Goal: Task Accomplishment & Management: Manage account settings

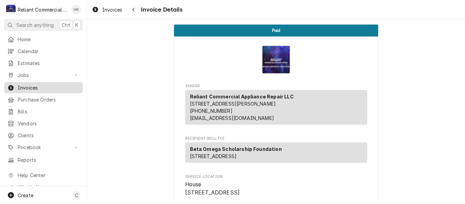
click at [27, 85] on span "Invoices" at bounding box center [49, 87] width 62 height 7
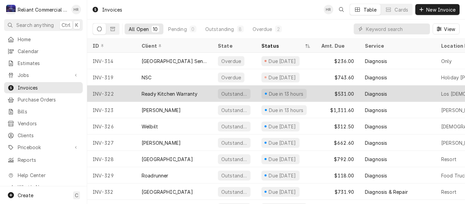
click at [206, 89] on div "Ready Kitchen Warranty" at bounding box center [174, 93] width 76 height 16
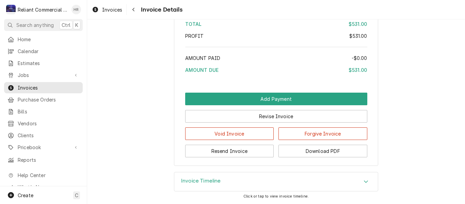
scroll to position [903, 0]
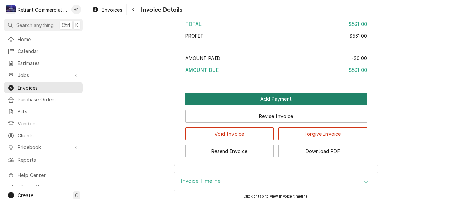
click at [294, 95] on button "Add Payment" at bounding box center [276, 99] width 182 height 13
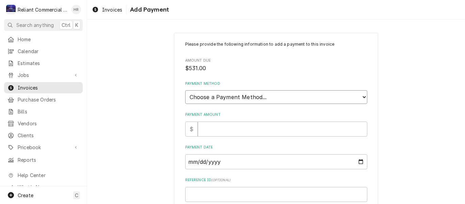
click at [292, 95] on select "Choose a Payment Method... Cash Check Credit/Debit Card ACH/eCheck Other" at bounding box center [276, 97] width 182 height 14
select select "4"
click at [185, 90] on select "Choose a Payment Method... Cash Check Credit/Debit Card ACH/eCheck Other" at bounding box center [276, 97] width 182 height 14
click at [238, 134] on input "Payment Amount" at bounding box center [283, 129] width 170 height 15
type textarea "x"
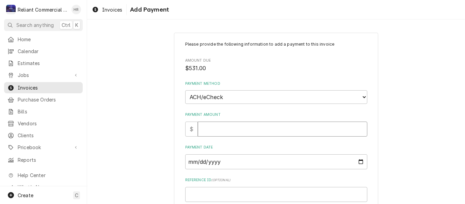
type input "5"
type textarea "x"
type input "53"
type textarea "x"
type input "531"
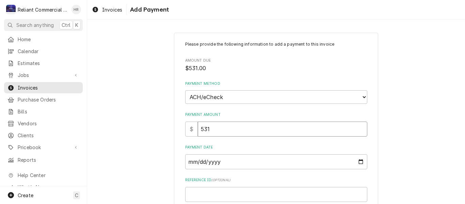
type textarea "x"
type input "531.0"
type textarea "x"
type input "531.00"
click at [239, 162] on input "Payment Date" at bounding box center [276, 161] width 182 height 15
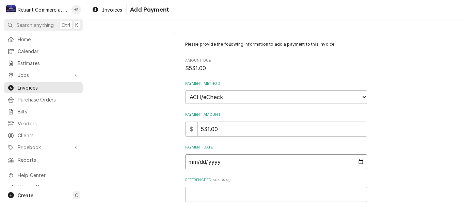
click at [356, 162] on input "Payment Date" at bounding box center [276, 161] width 182 height 15
type input "[DATE]"
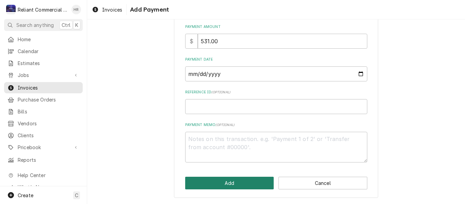
click at [230, 183] on button "Add" at bounding box center [229, 183] width 89 height 13
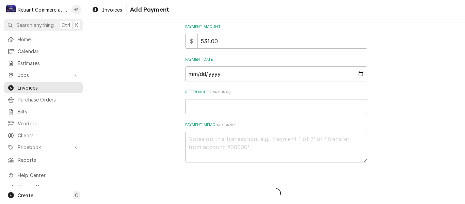
type textarea "x"
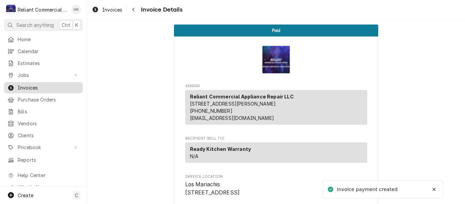
click at [31, 85] on span "Invoices" at bounding box center [49, 87] width 62 height 7
